Goal: Find specific page/section: Find specific page/section

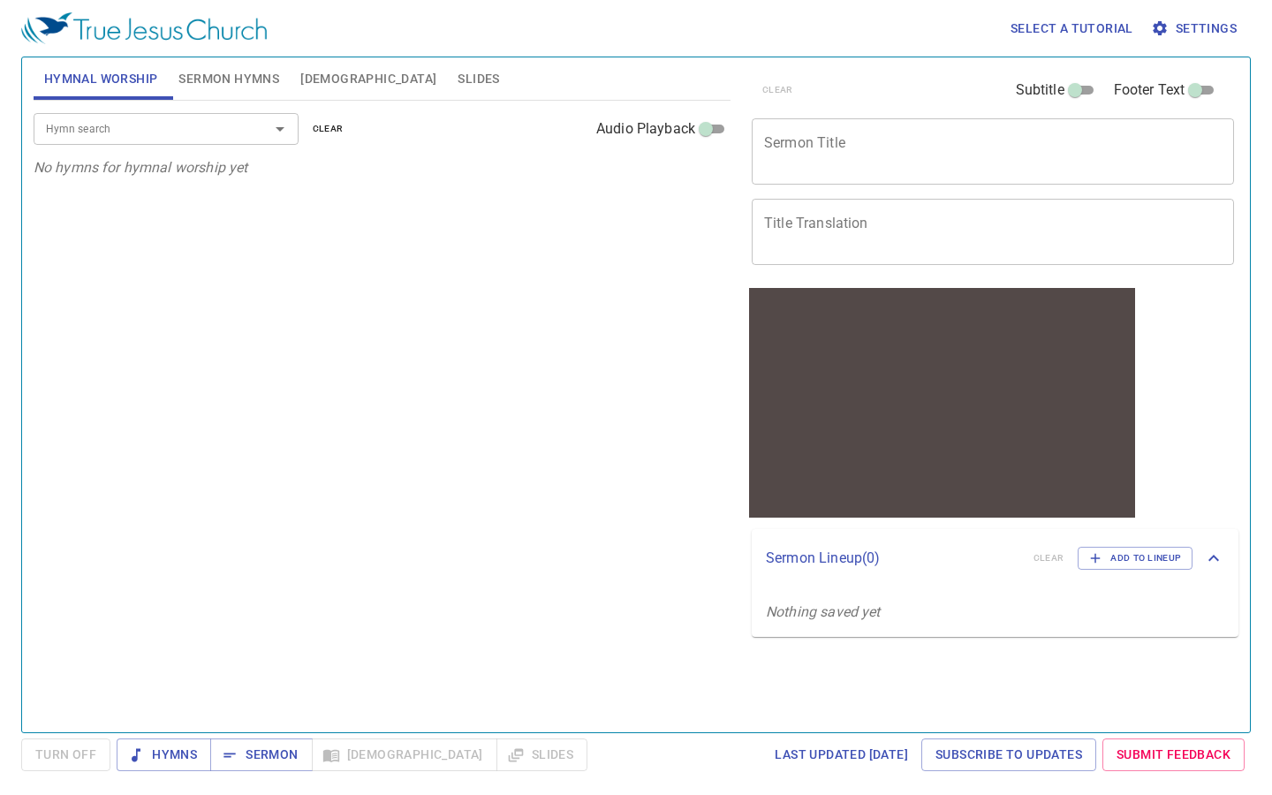
click at [279, 142] on div "Hymn search" at bounding box center [166, 128] width 265 height 31
click at [280, 133] on icon "Open" at bounding box center [279, 128] width 21 height 21
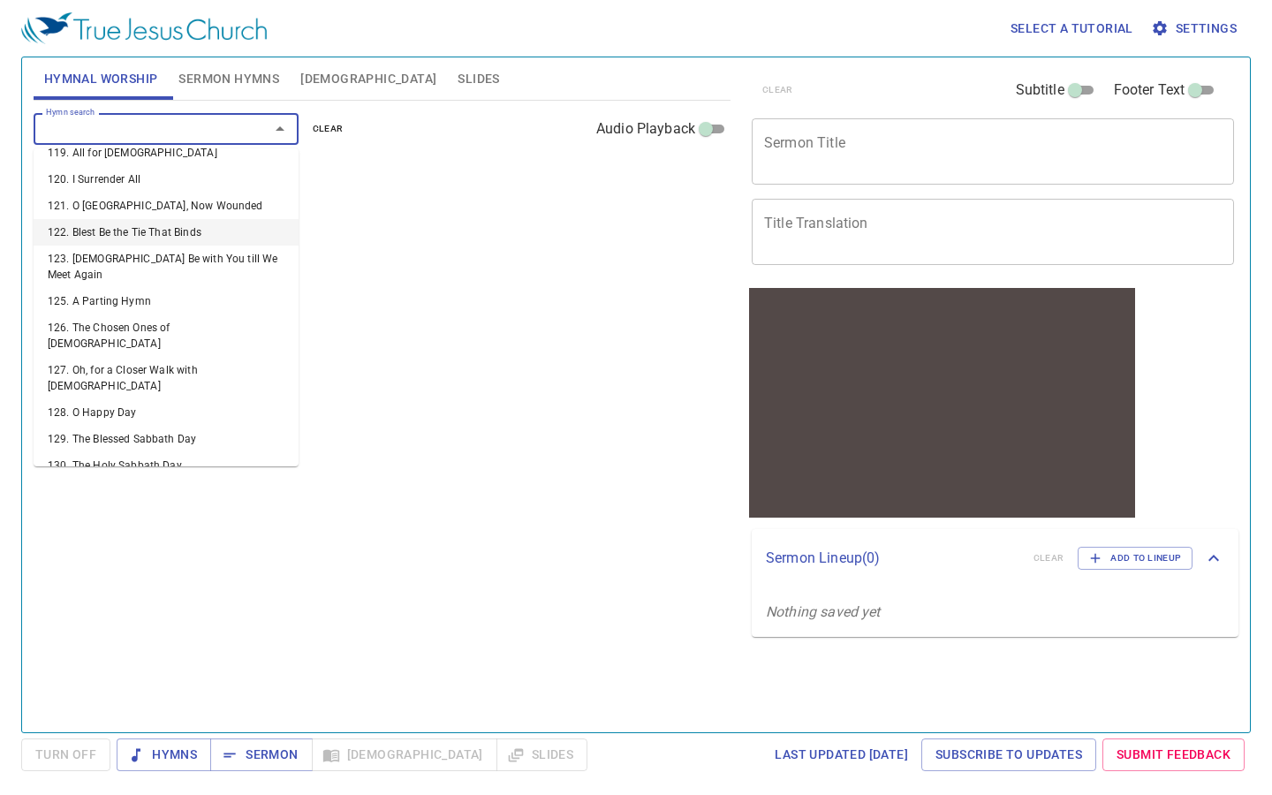
scroll to position [3302, 0]
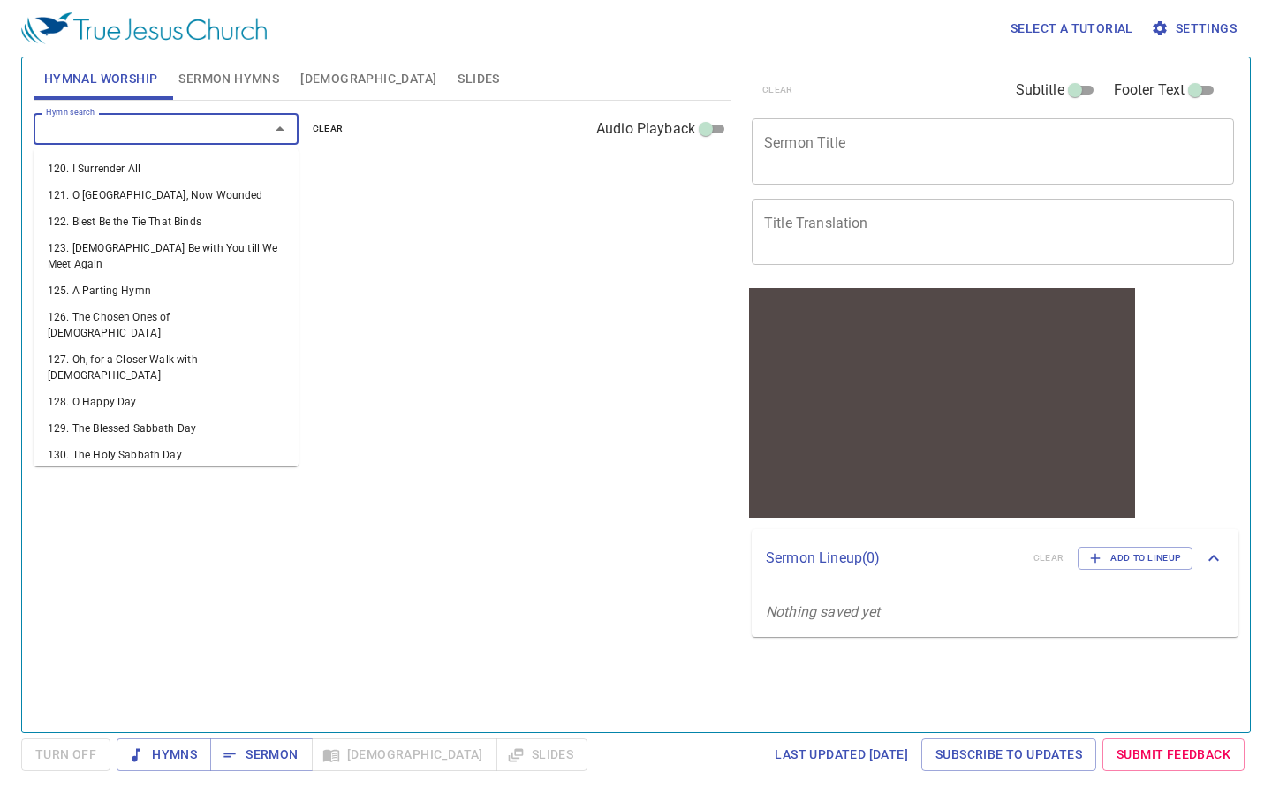
click at [177, 495] on li "133. [DATE], [DATE], Forever" at bounding box center [166, 508] width 265 height 27
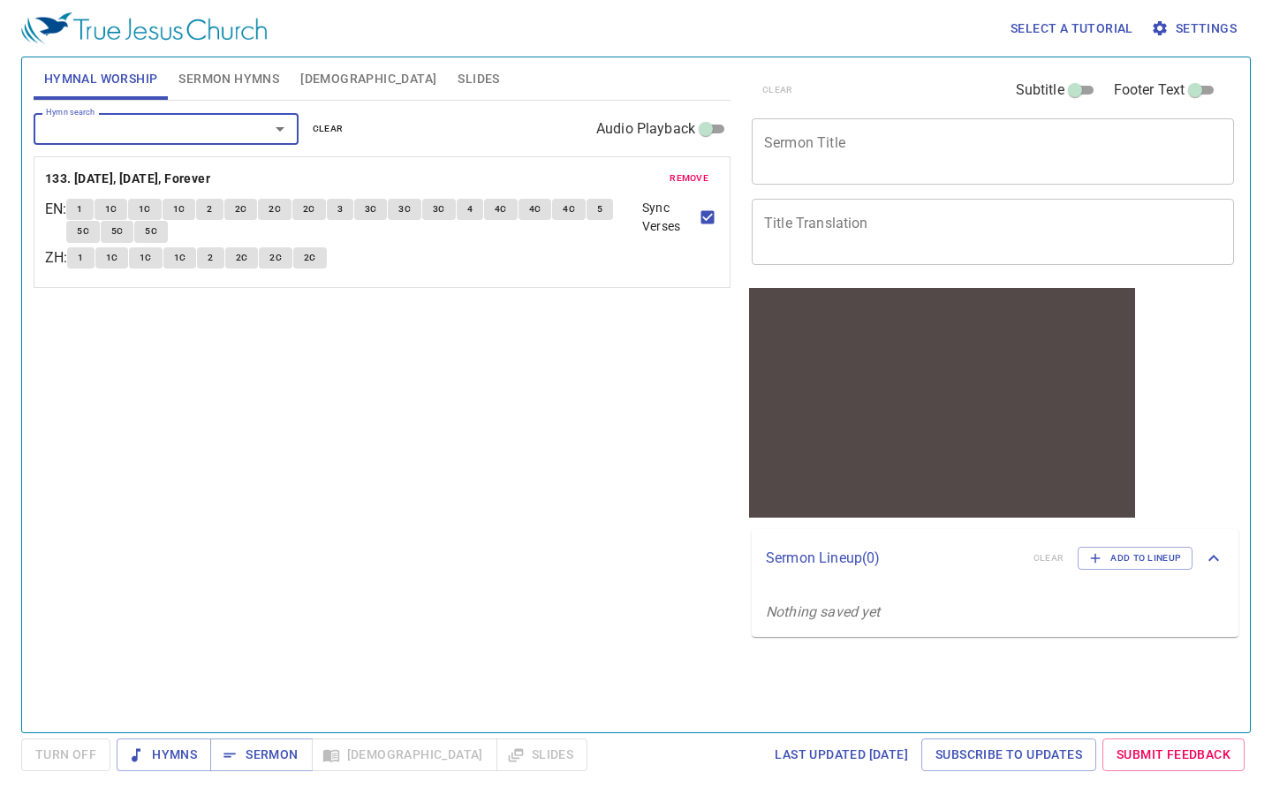
click at [82, 208] on span "1" at bounding box center [79, 209] width 5 height 16
